Goal: Information Seeking & Learning: Learn about a topic

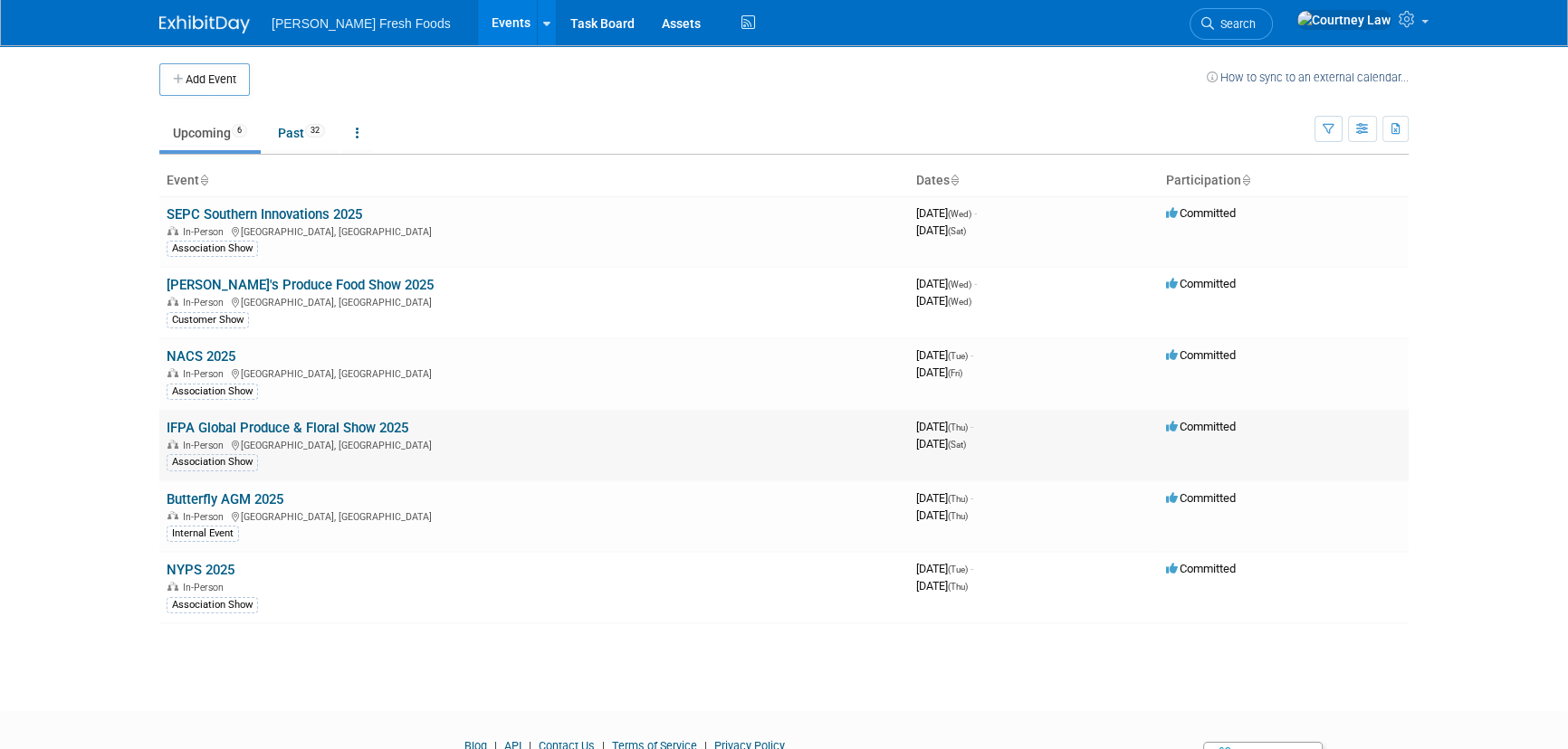
click at [286, 424] on link "IFPA Global Produce & Floral Show 2025" at bounding box center [288, 428] width 242 height 17
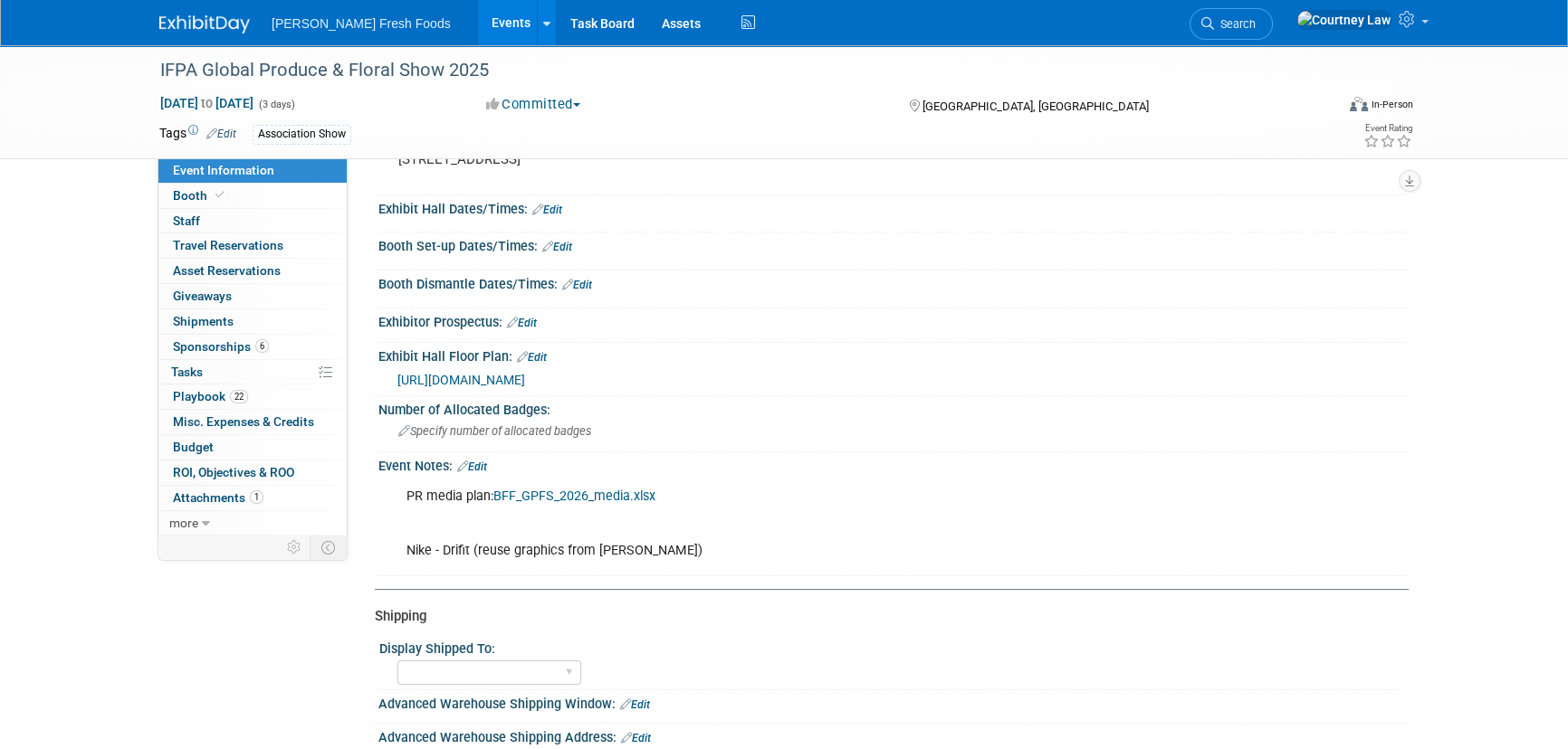
click at [568, 497] on link "BFF_GPFS_2026_media.xlsx" at bounding box center [574, 496] width 162 height 16
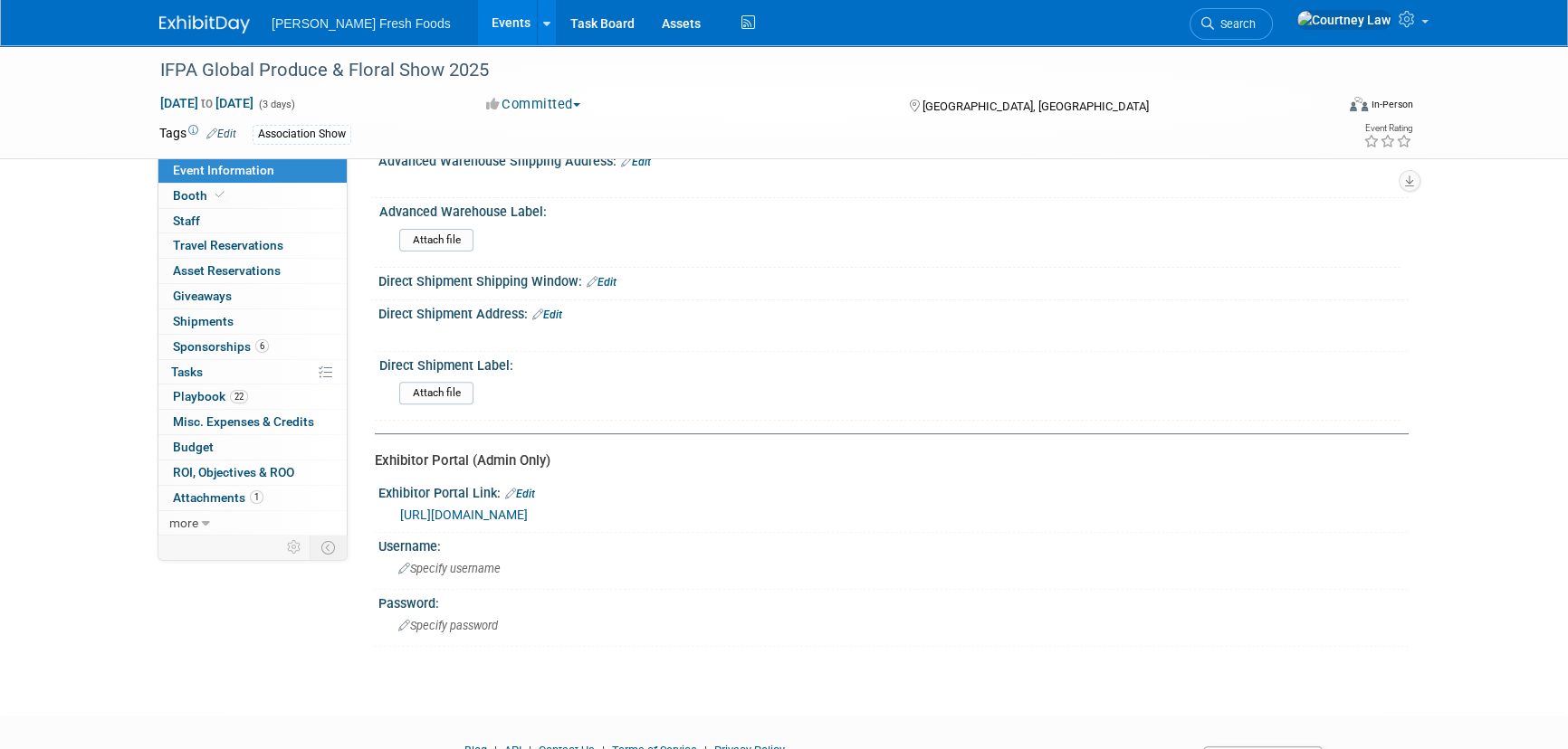
scroll to position [741, 0]
click at [527, 511] on link "https://25conv.exh.mapyourshow.com/7_0/main/default" at bounding box center [464, 514] width 127 height 15
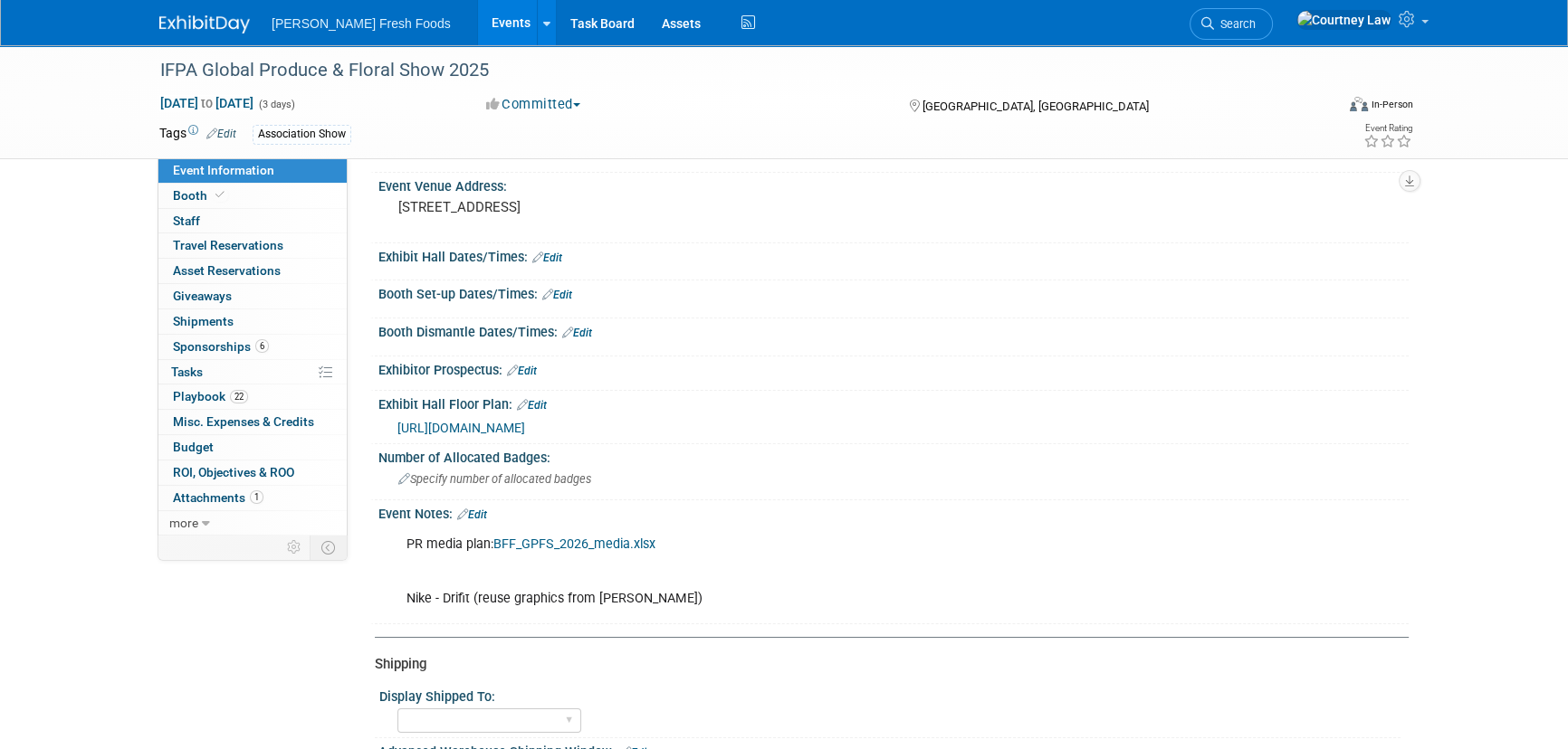
scroll to position [0, 0]
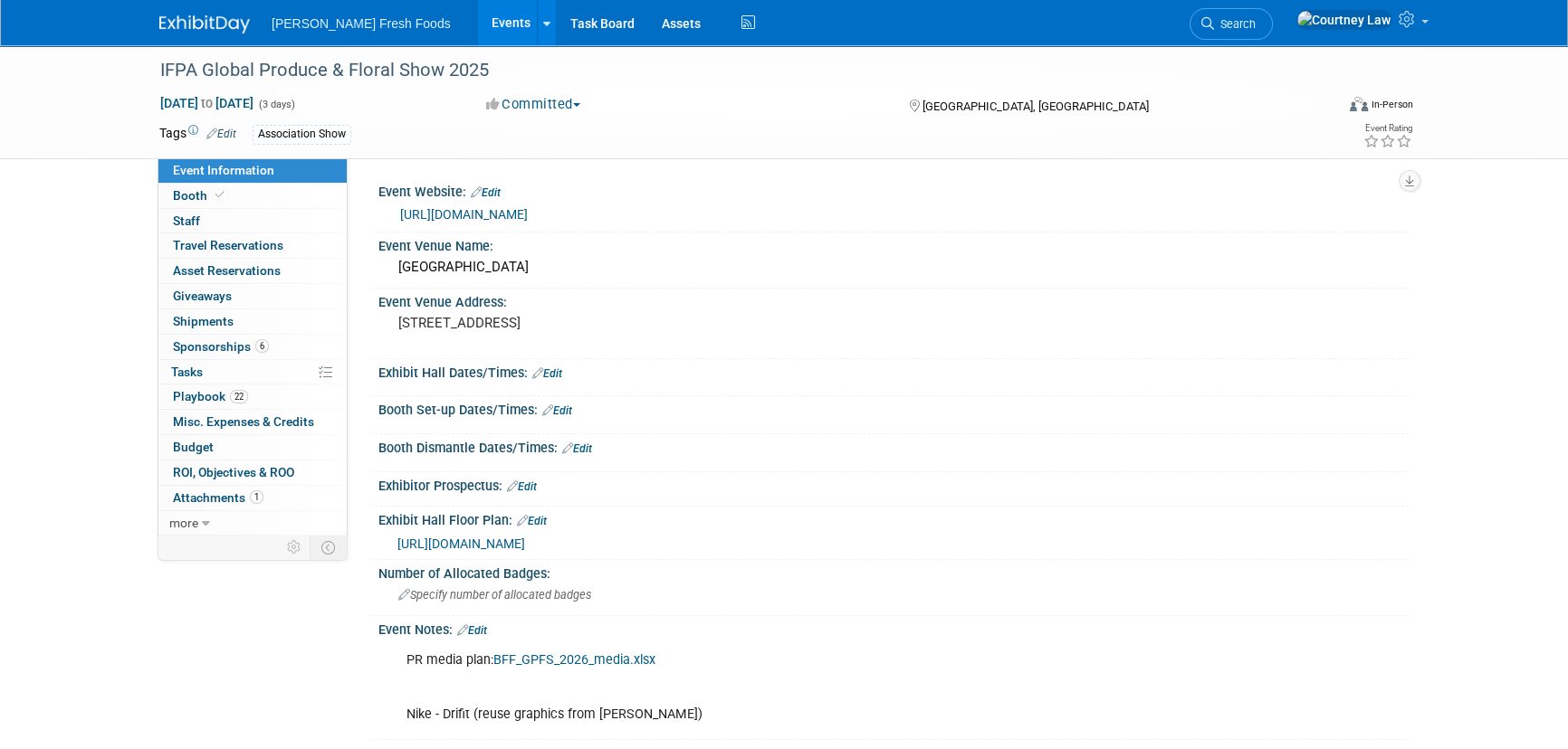
click at [108, 287] on div "IFPA Global Produce & Floral Show 2025 Oct 16, 2025 to Oct 18, 2025 (3 days) Oc…" at bounding box center [784, 733] width 1568 height 1377
click at [18, 348] on div "IFPA Global Produce & Floral Show 2025 Oct 16, 2025 to Oct 18, 2025 (3 days) Oc…" at bounding box center [784, 733] width 1568 height 1377
click at [182, 43] on div "Bolthouse Fresh Foods Events Add Event Bulk Upload Events Shareable Event Board…" at bounding box center [784, 22] width 1249 height 45
click at [192, 16] on img at bounding box center [205, 25] width 90 height 18
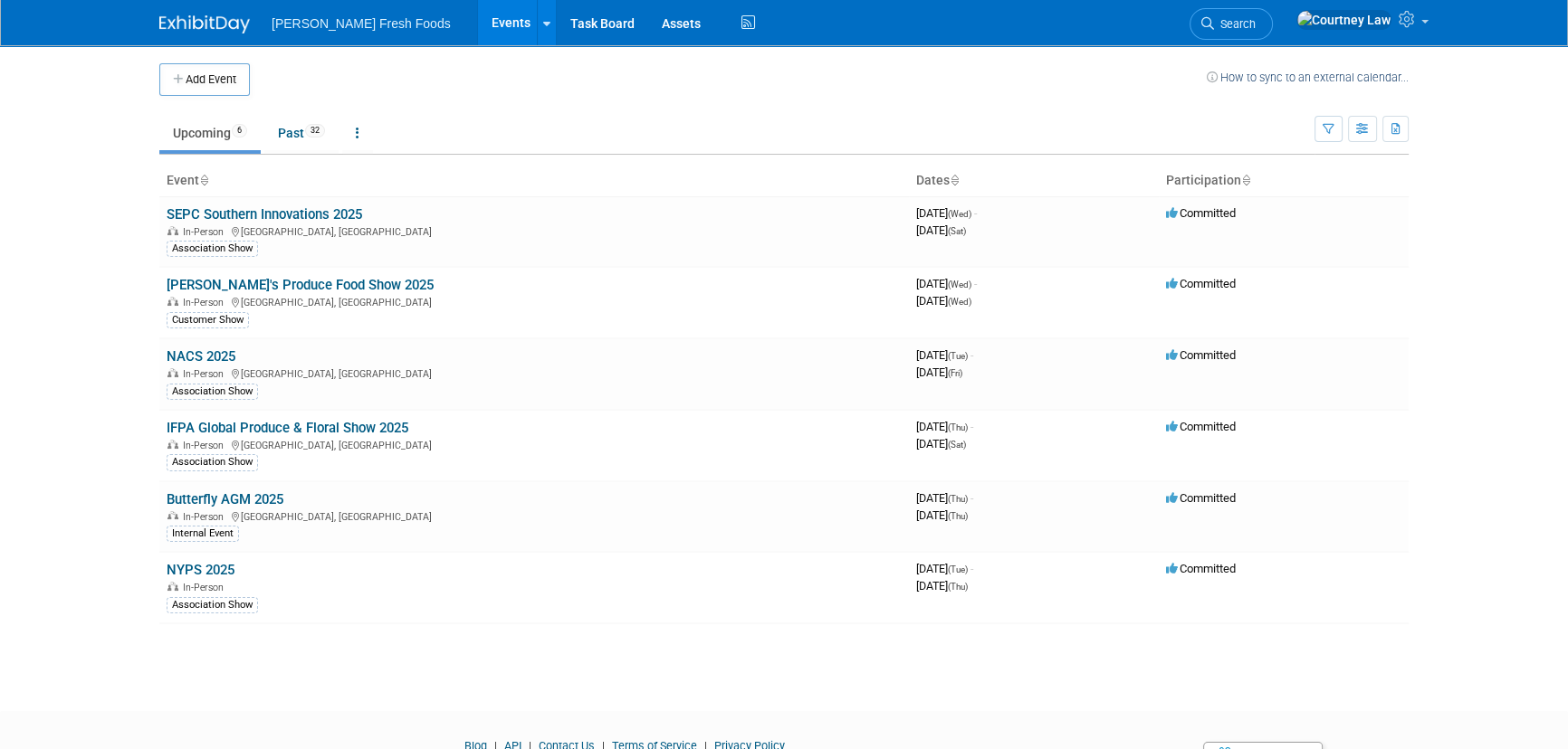
click at [106, 272] on body "Bolthouse Fresh Foods Events Add Event Bulk Upload Events Shareable Event Board…" at bounding box center [784, 374] width 1568 height 749
click at [293, 219] on link "SEPC Southern Innovations 2025" at bounding box center [265, 215] width 195 height 17
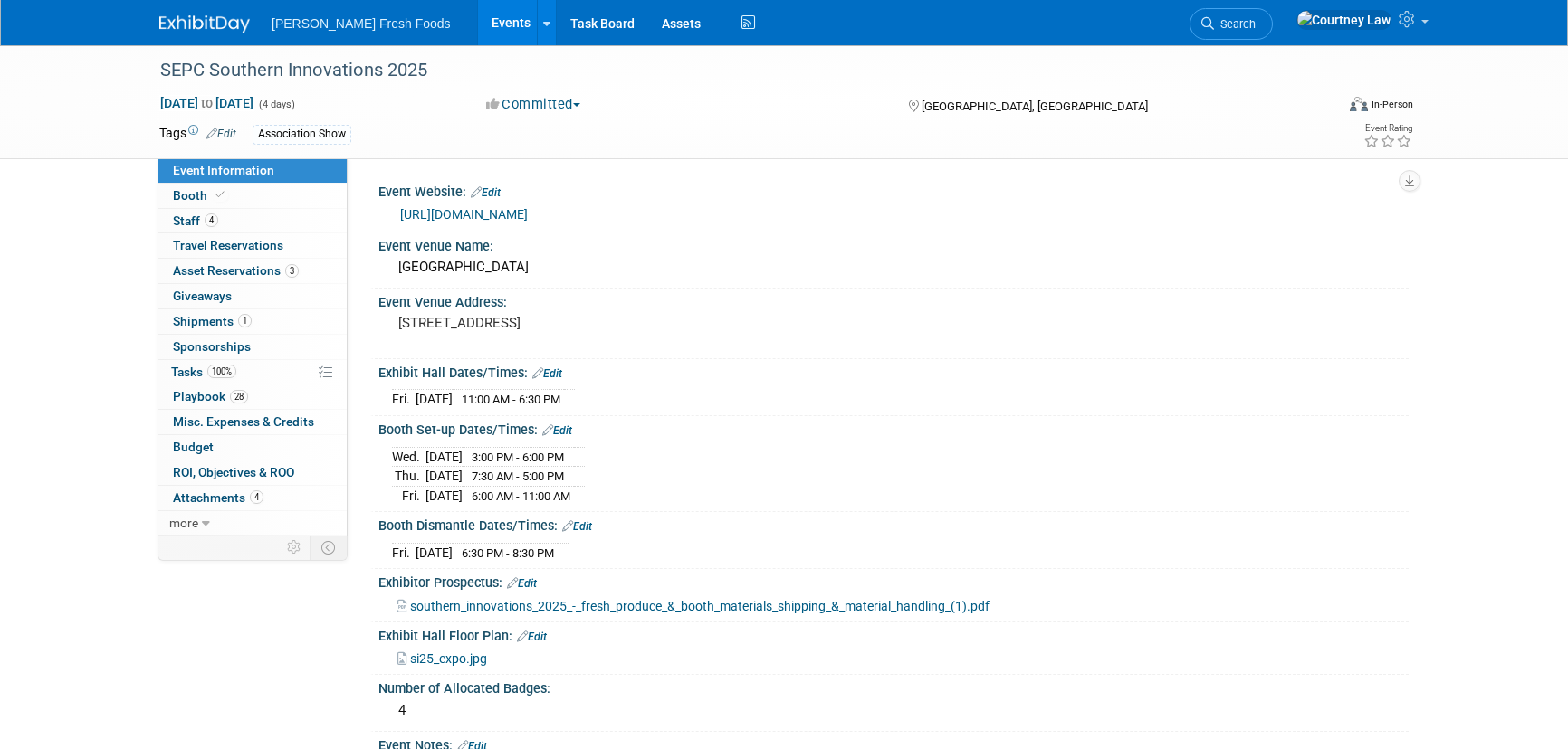
select select "Advanced Warehouse"
